Goal: Task Accomplishment & Management: Use online tool/utility

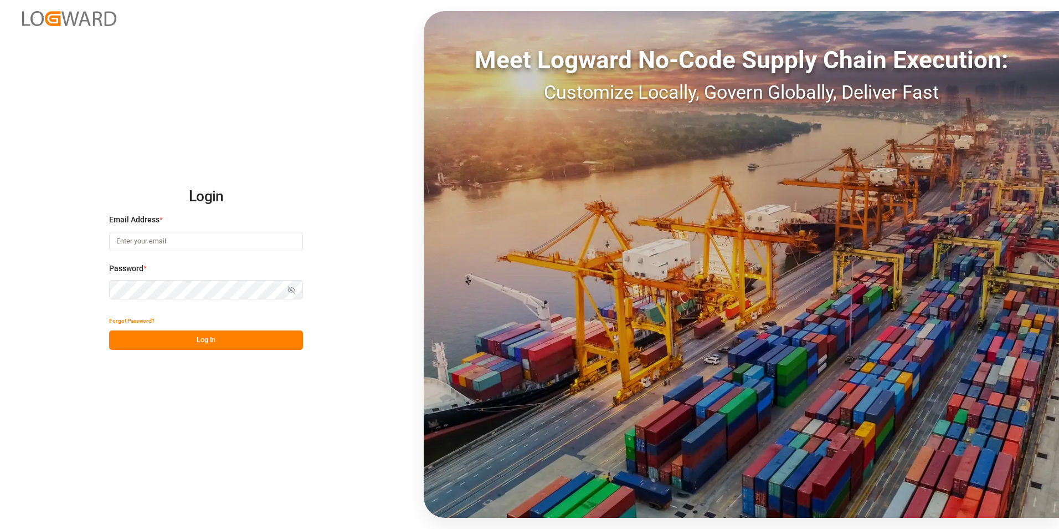
type input "[EMAIL_ADDRESS][DOMAIN_NAME]"
click at [286, 334] on button "Log In" at bounding box center [206, 339] width 194 height 19
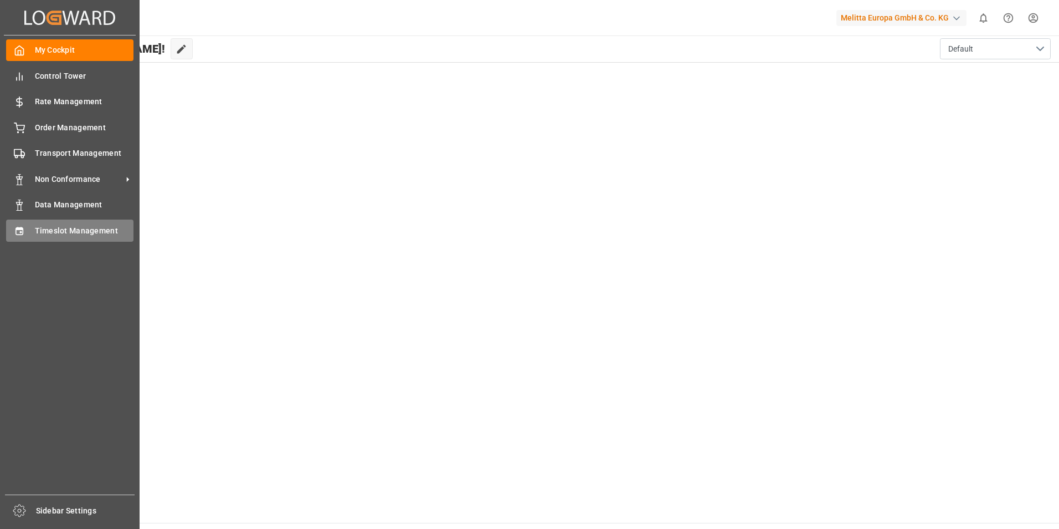
click at [90, 227] on span "Timeslot Management" at bounding box center [84, 231] width 99 height 12
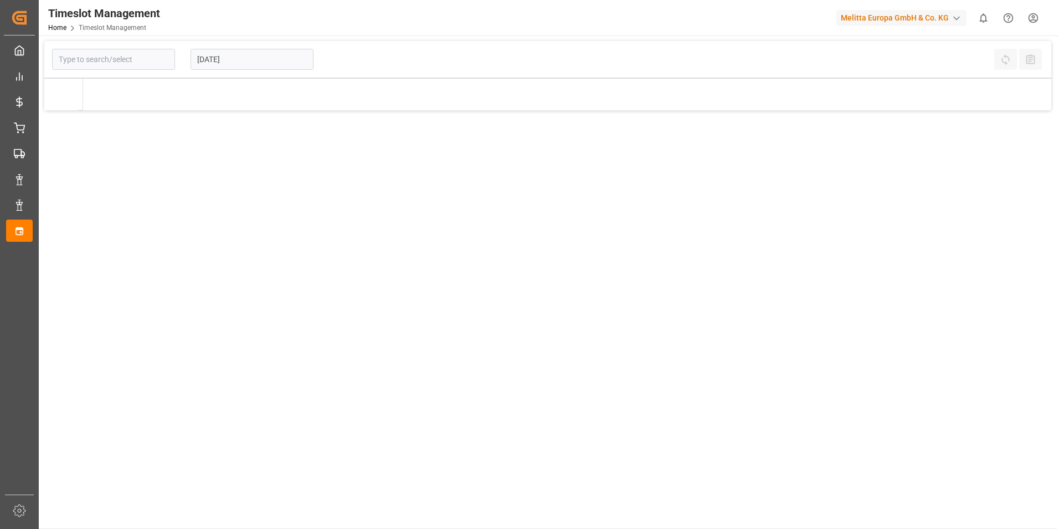
click at [255, 57] on input "[DATE]" at bounding box center [252, 59] width 123 height 21
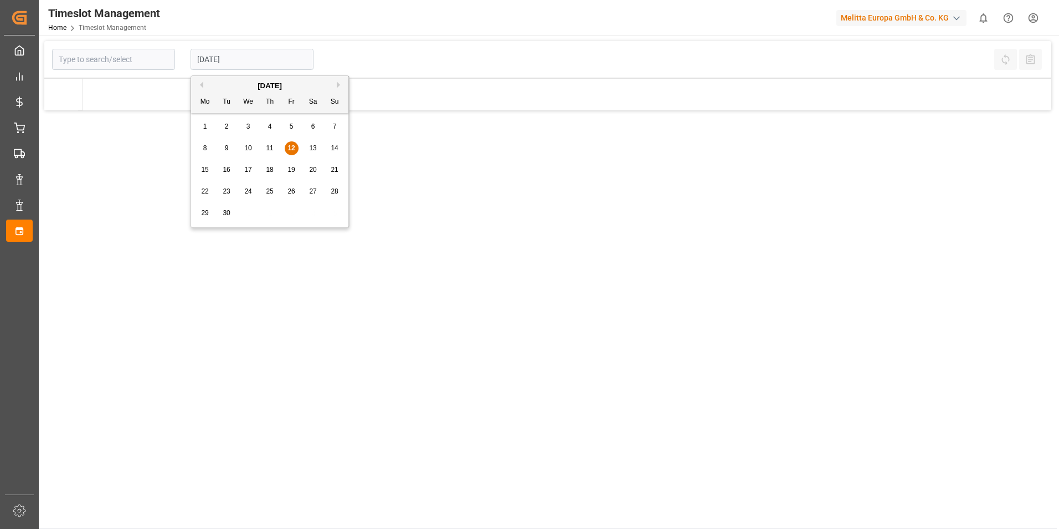
click at [226, 169] on span "16" at bounding box center [226, 170] width 7 height 8
type input "[DATE]"
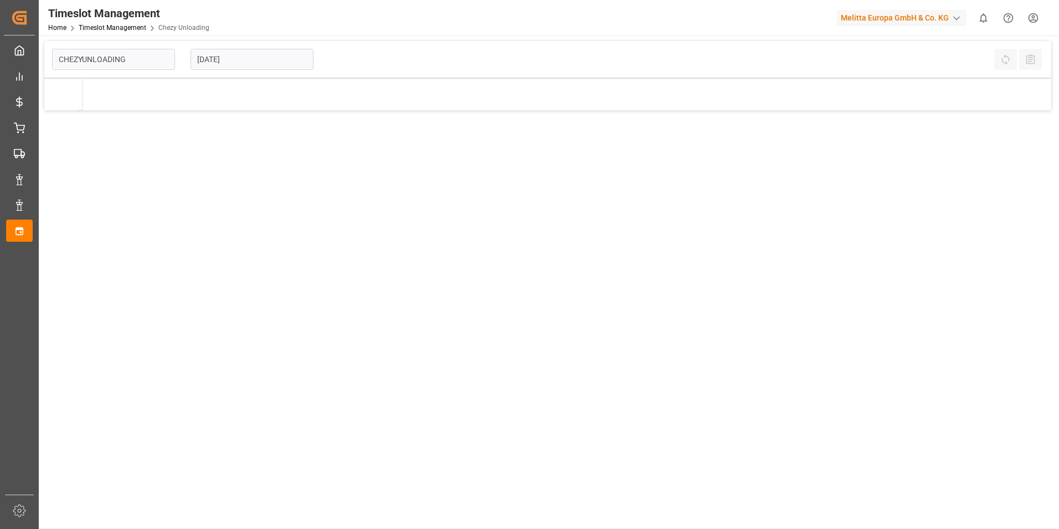
type input "Chezy Unloading"
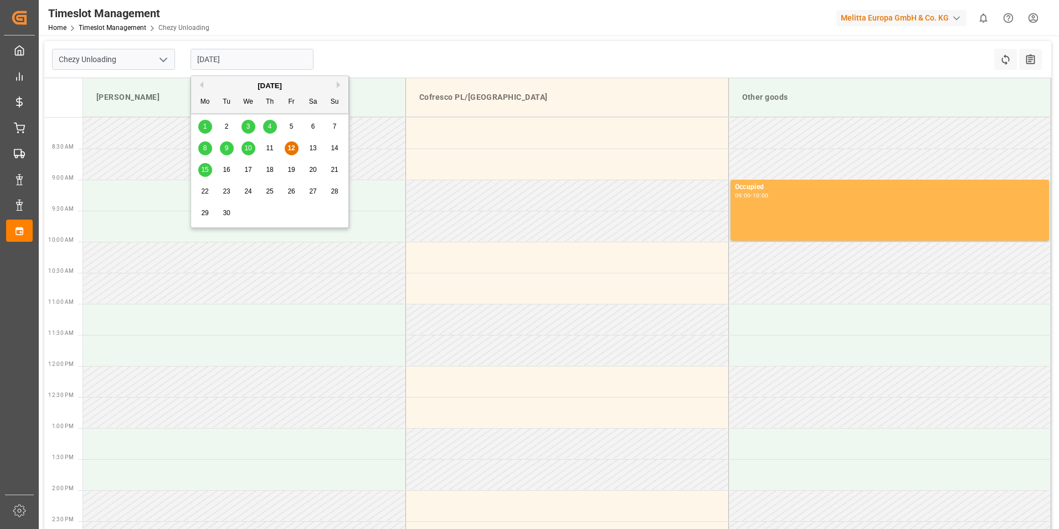
click at [238, 56] on input "[DATE]" at bounding box center [252, 59] width 123 height 21
click at [202, 170] on span "15" at bounding box center [204, 170] width 7 height 8
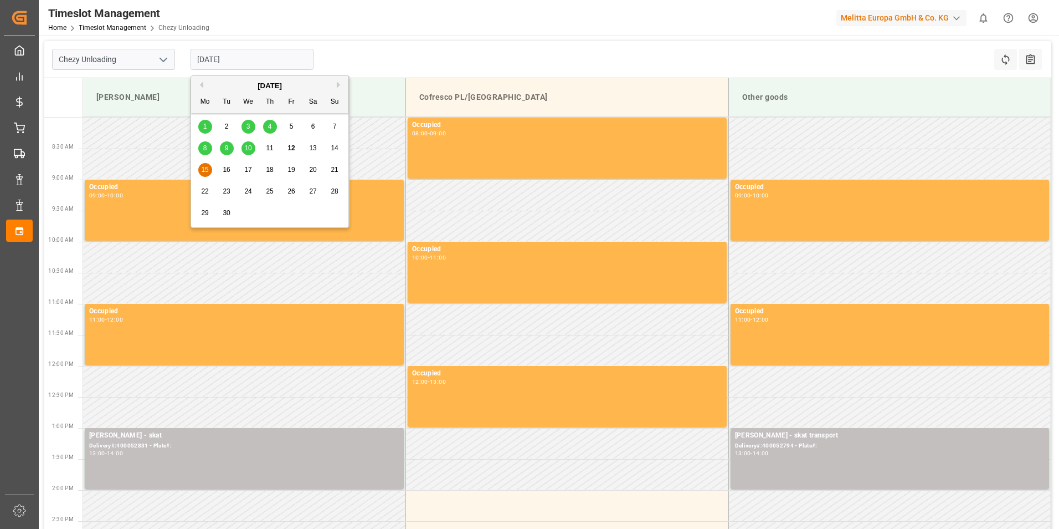
click at [258, 62] on input "[DATE]" at bounding box center [252, 59] width 123 height 21
click at [228, 168] on span "16" at bounding box center [226, 170] width 7 height 8
type input "[DATE]"
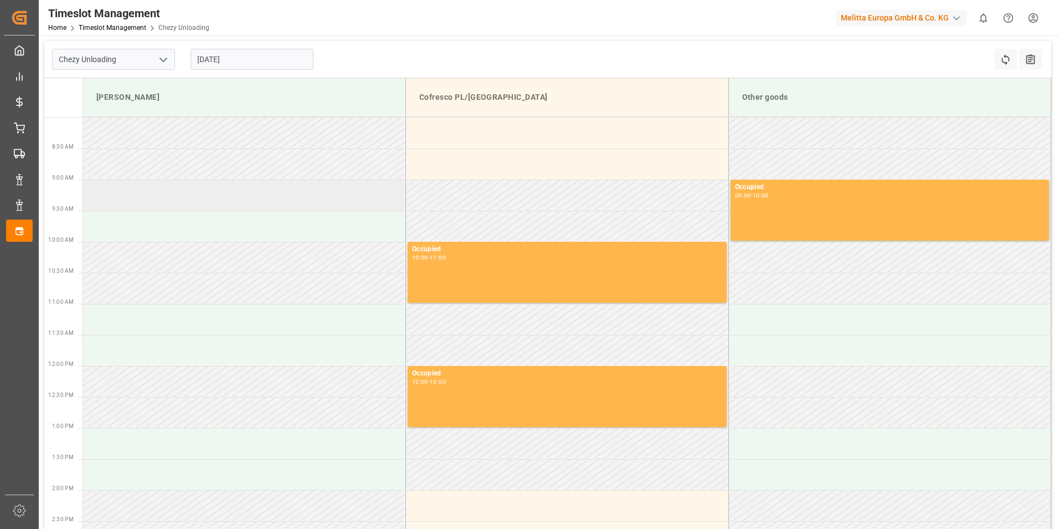
click at [203, 203] on td at bounding box center [244, 195] width 323 height 31
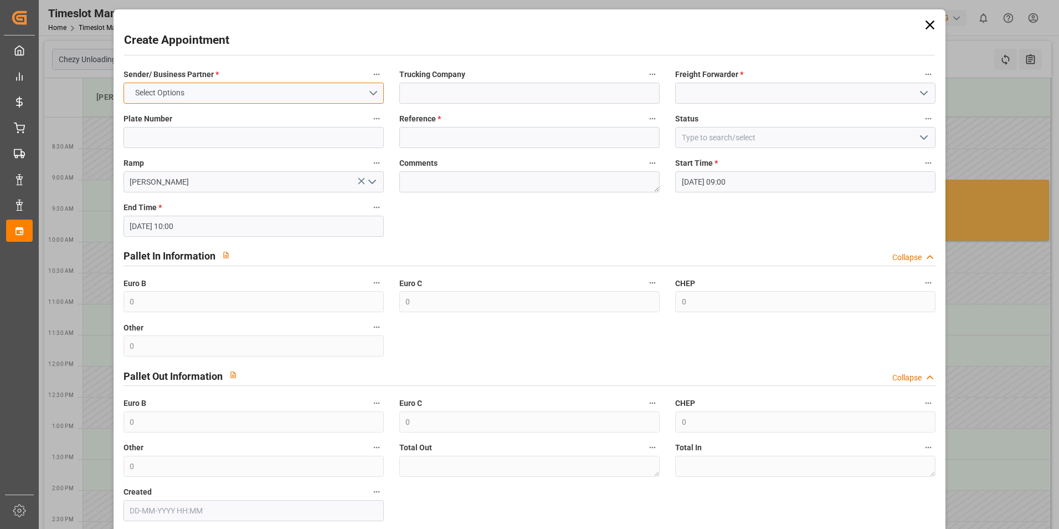
click at [308, 93] on button "Select Options" at bounding box center [254, 93] width 260 height 21
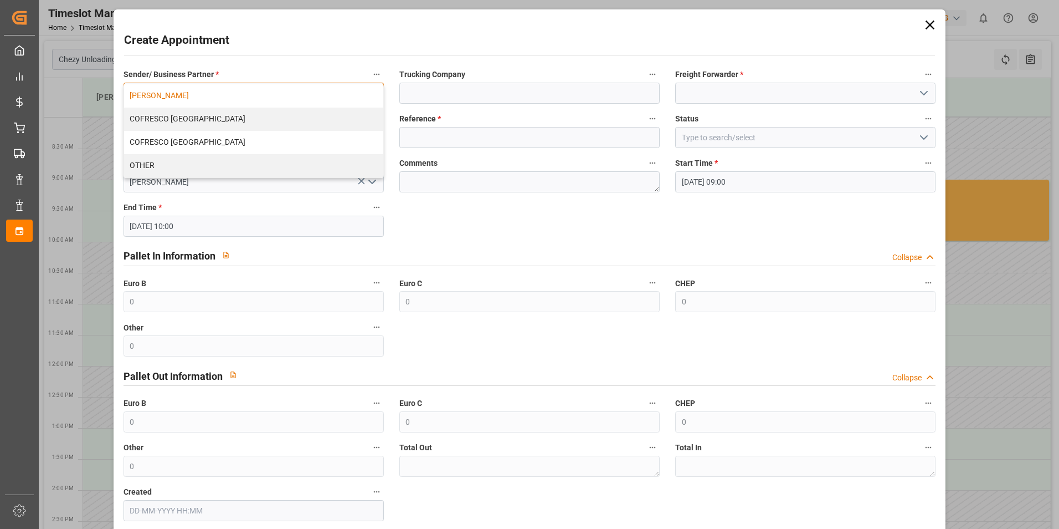
click at [220, 97] on div "[PERSON_NAME]" at bounding box center [253, 95] width 259 height 23
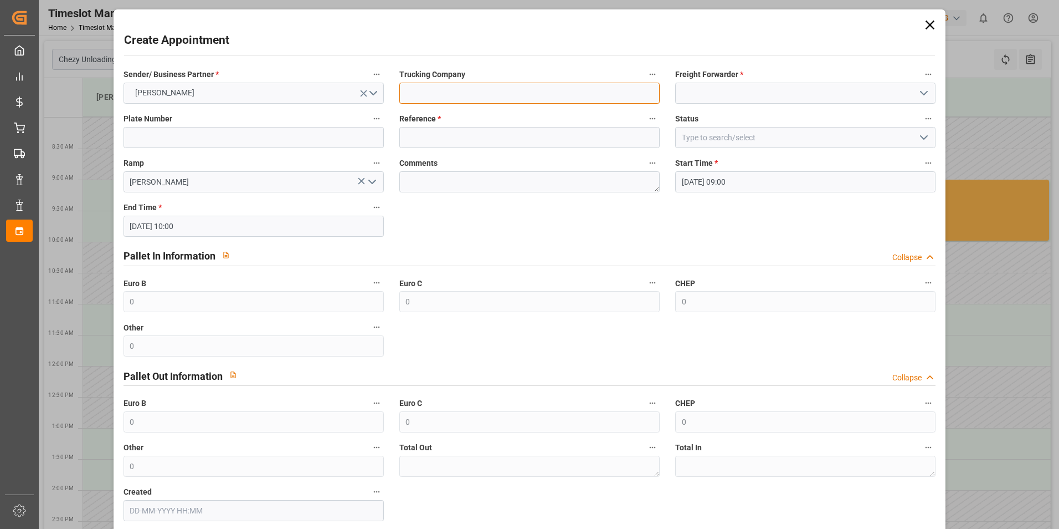
click at [479, 96] on input at bounding box center [530, 93] width 260 height 21
type input "skat"
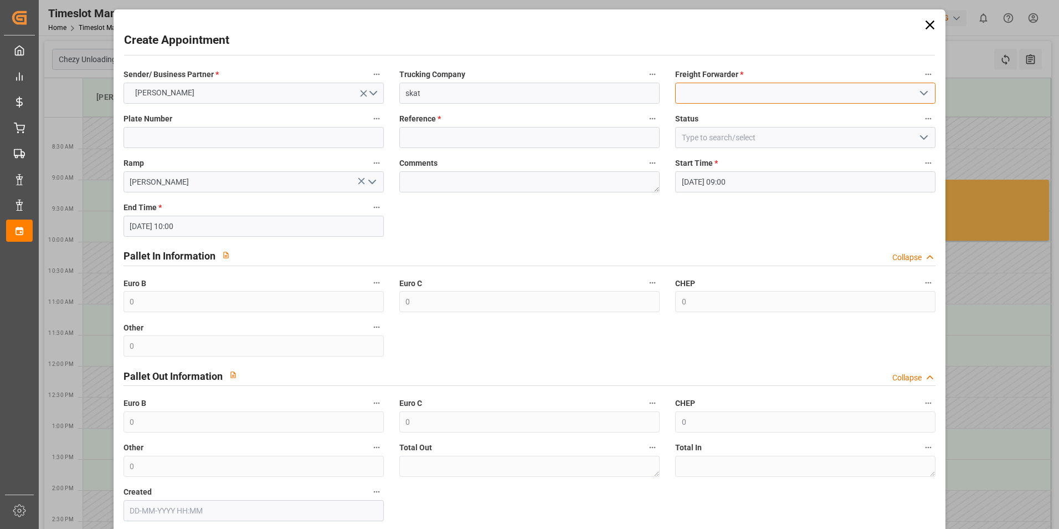
click at [776, 89] on input at bounding box center [805, 93] width 260 height 21
click at [690, 119] on div "Skat" at bounding box center [805, 117] width 259 height 25
type input "Skat"
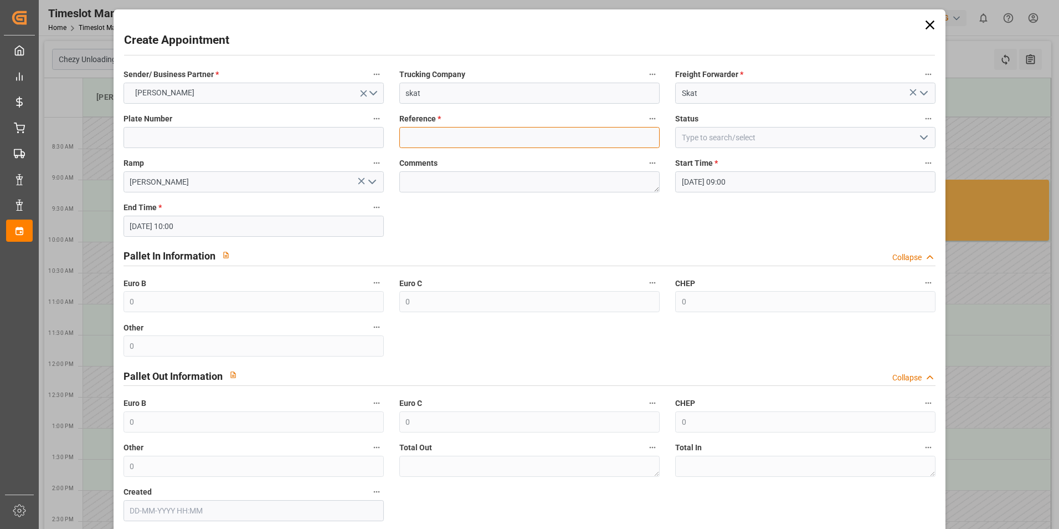
click at [592, 138] on input at bounding box center [530, 137] width 260 height 21
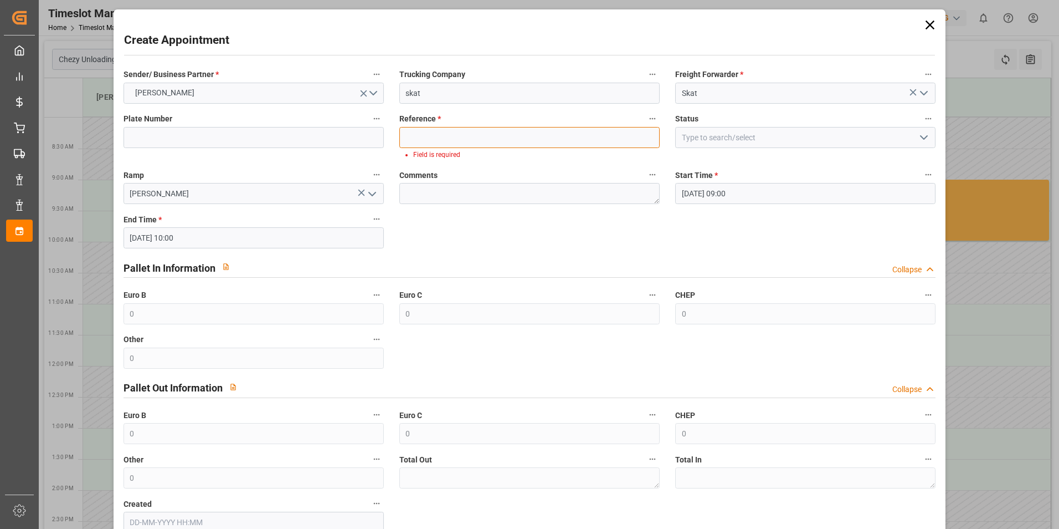
click at [460, 142] on input at bounding box center [530, 137] width 260 height 21
paste input "400052868"
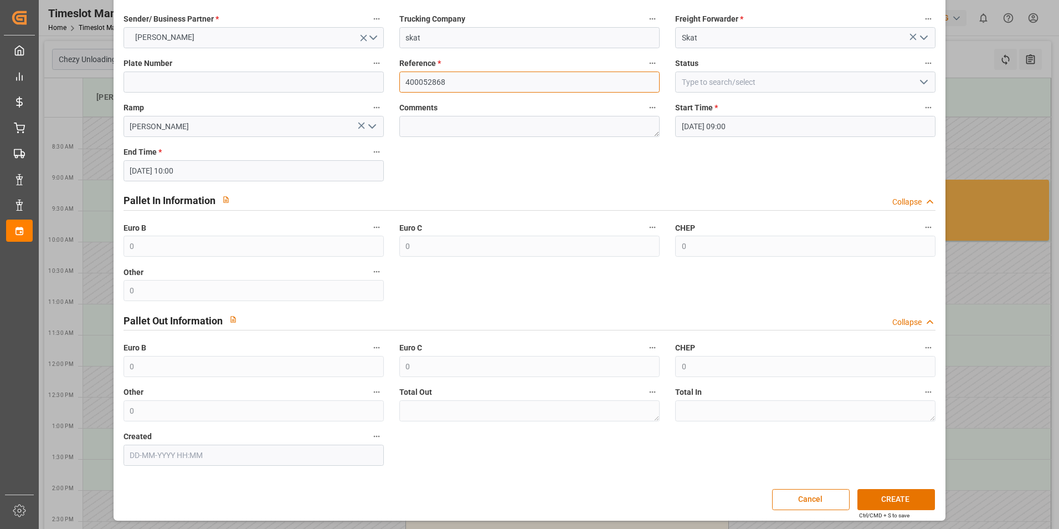
scroll to position [57, 0]
type input "400052868"
click at [908, 500] on button "CREATE" at bounding box center [897, 498] width 78 height 21
